Goal: Task Accomplishment & Management: Use online tool/utility

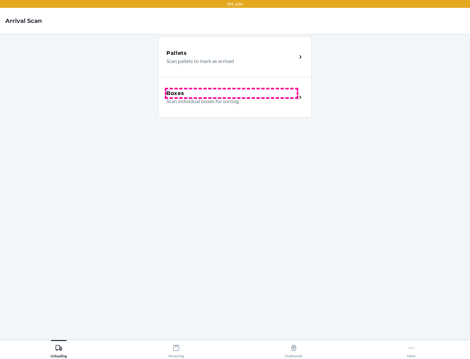
click at [232, 93] on div "Boxes" at bounding box center [232, 93] width 130 height 8
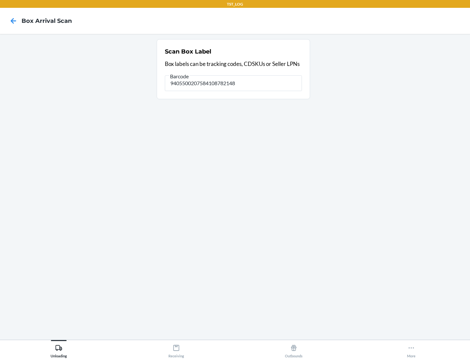
type input "9405500207584108782148"
